Goal: Navigation & Orientation: Find specific page/section

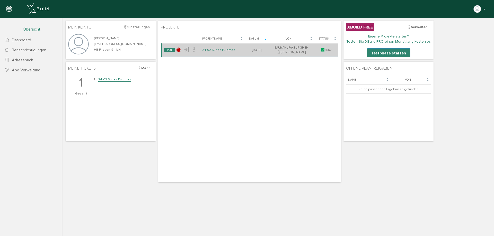
click at [211, 50] on link "24-02 Suites Fulpmes" at bounding box center [218, 50] width 33 height 4
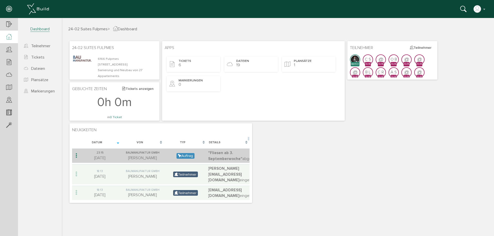
click at [229, 157] on span ""Fliesen ab 3. Septemberwoche"" at bounding box center [225, 156] width 34 height 11
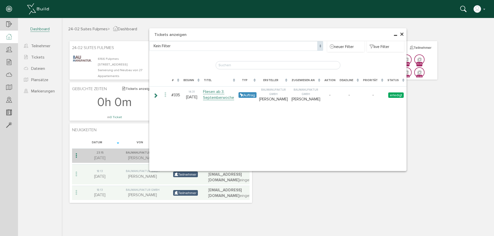
type input "Fliesen ab 3. Septemberwoche"
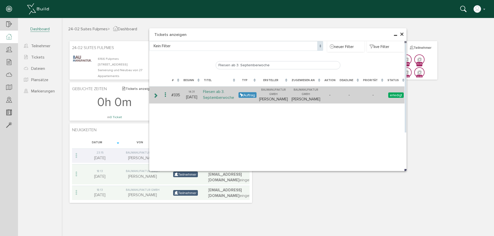
click at [218, 97] on link "Fliesen ab 3. Septemberwoche" at bounding box center [218, 95] width 31 height 11
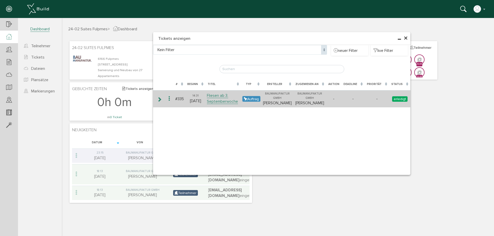
click at [158, 99] on icon at bounding box center [159, 99] width 5 height 4
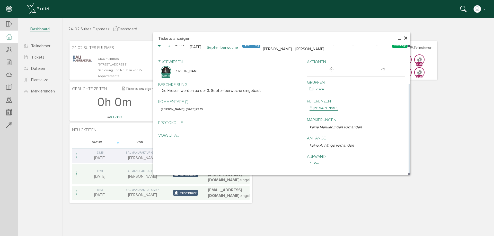
click at [178, 124] on p "Protokolle" at bounding box center [230, 123] width 138 height 6
click at [169, 123] on p "Protokolle" at bounding box center [230, 123] width 138 height 6
click at [166, 134] on p "Vorschau" at bounding box center [230, 135] width 138 height 6
drag, startPoint x: 166, startPoint y: 112, endPoint x: 166, endPoint y: 108, distance: 3.9
click at [166, 111] on div "[PERSON_NAME] [DATE] 23:15" at bounding box center [230, 109] width 138 height 7
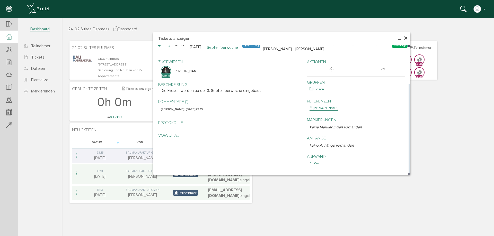
click at [166, 70] on img at bounding box center [165, 71] width 9 height 9
click at [406, 39] on span "×" at bounding box center [406, 38] width 4 height 10
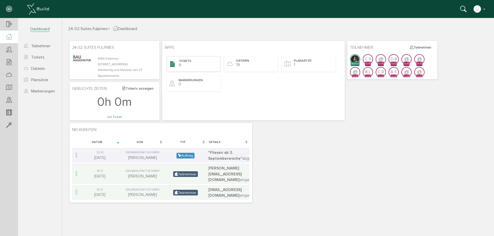
click at [200, 61] on div "Tickets 6" at bounding box center [193, 63] width 53 height 15
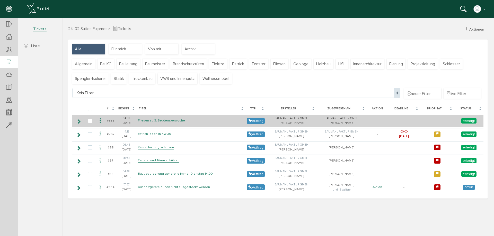
click at [170, 120] on link "Fliesen ab 3. Septemberwoche" at bounding box center [161, 121] width 47 height 4
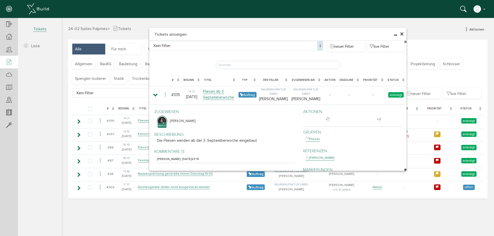
click at [403, 34] on span "×" at bounding box center [402, 34] width 4 height 10
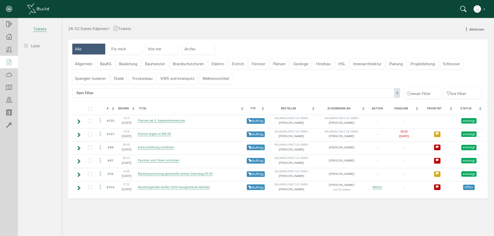
click at [96, 29] on span "24-02 Suites Fulpmes" at bounding box center [87, 28] width 39 height 5
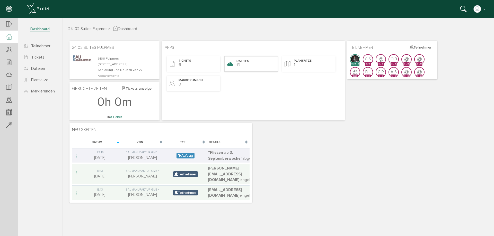
click at [243, 68] on div "Dateien 19" at bounding box center [250, 63] width 53 height 15
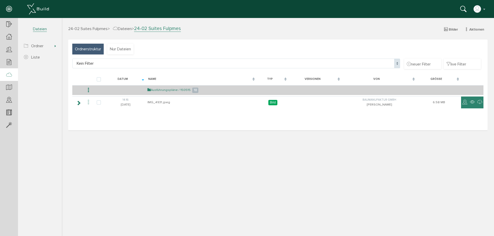
click at [163, 91] on link "Ausführungspläne / 150515" at bounding box center [168, 90] width 43 height 4
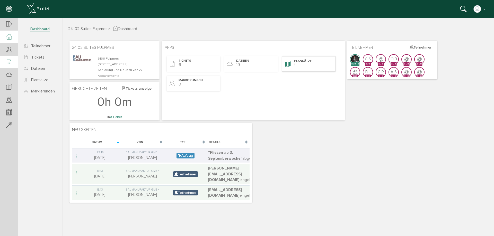
click at [309, 66] on div "Plansätze 1" at bounding box center [308, 63] width 53 height 15
click at [247, 67] on div "Dateien 19" at bounding box center [250, 63] width 53 height 15
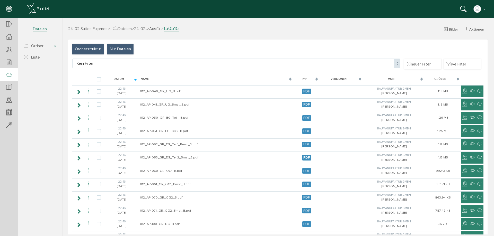
click at [119, 50] on span "Nur Dateien" at bounding box center [120, 49] width 21 height 6
click at [312, 78] on div "Typ" at bounding box center [306, 80] width 26 height 10
click at [135, 78] on div "Datum" at bounding box center [122, 80] width 34 height 10
click at [136, 78] on div "Datum" at bounding box center [122, 80] width 34 height 10
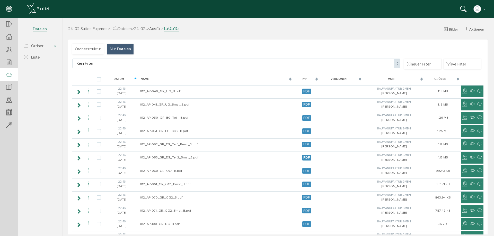
click at [134, 76] on div "Datum" at bounding box center [122, 80] width 34 height 10
click at [75, 30] on span "24-02 Suites Fulpmes" at bounding box center [87, 28] width 39 height 5
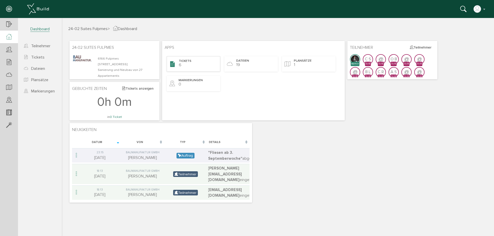
click at [178, 65] on div "Tickets 6" at bounding box center [193, 63] width 53 height 15
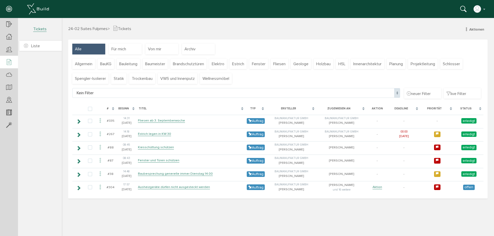
click at [38, 45] on span "Liste" at bounding box center [35, 45] width 9 height 5
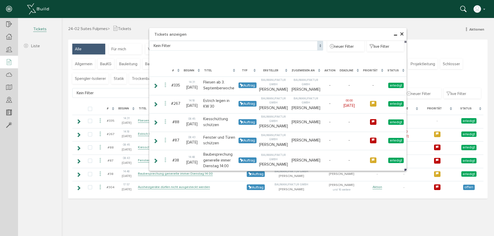
click at [402, 33] on span "×" at bounding box center [402, 34] width 4 height 10
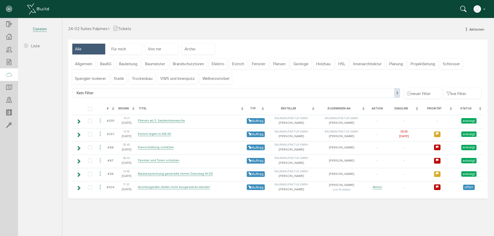
click at [9, 75] on icon at bounding box center [9, 75] width 6 height 7
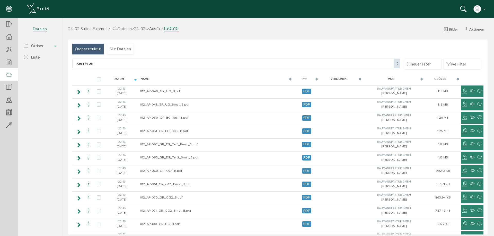
click at [121, 79] on div "Datum" at bounding box center [119, 79] width 24 height 4
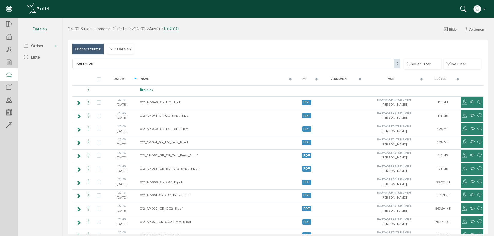
click at [122, 78] on div "Datum" at bounding box center [119, 79] width 24 height 4
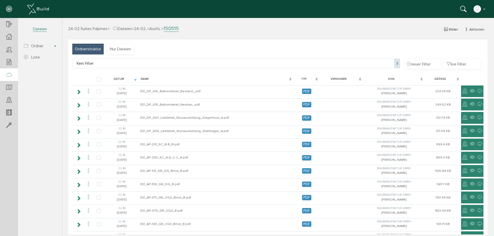
click at [122, 78] on div "Datum" at bounding box center [119, 79] width 24 height 4
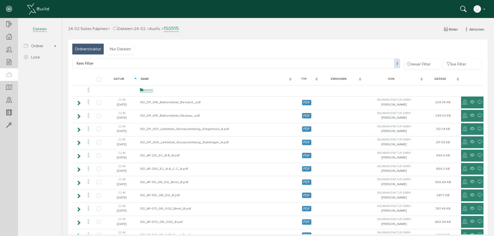
click at [122, 78] on div "Datum" at bounding box center [119, 79] width 24 height 4
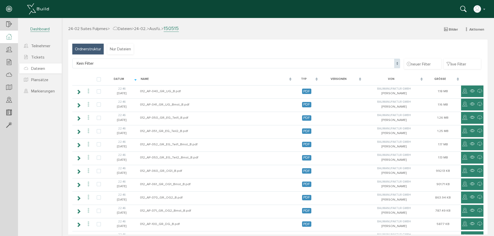
click at [43, 66] on link "Dateien" at bounding box center [40, 69] width 42 height 10
